Goal: Task Accomplishment & Management: Manage account settings

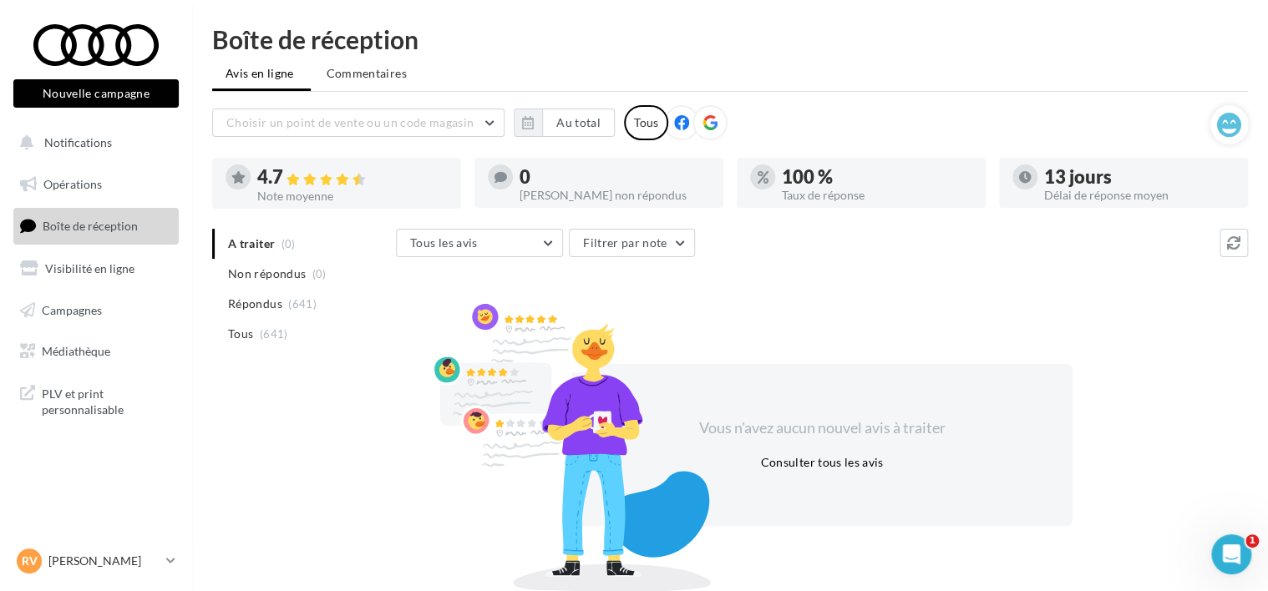
click at [249, 351] on div "A traiter (0) Non répondus (0) Répondus (641) Tous (641)" at bounding box center [304, 302] width 184 height 147
click at [255, 341] on li "Tous (641)" at bounding box center [300, 334] width 177 height 30
click at [233, 330] on span "Tous" at bounding box center [240, 334] width 25 height 17
